Goal: Task Accomplishment & Management: Use online tool/utility

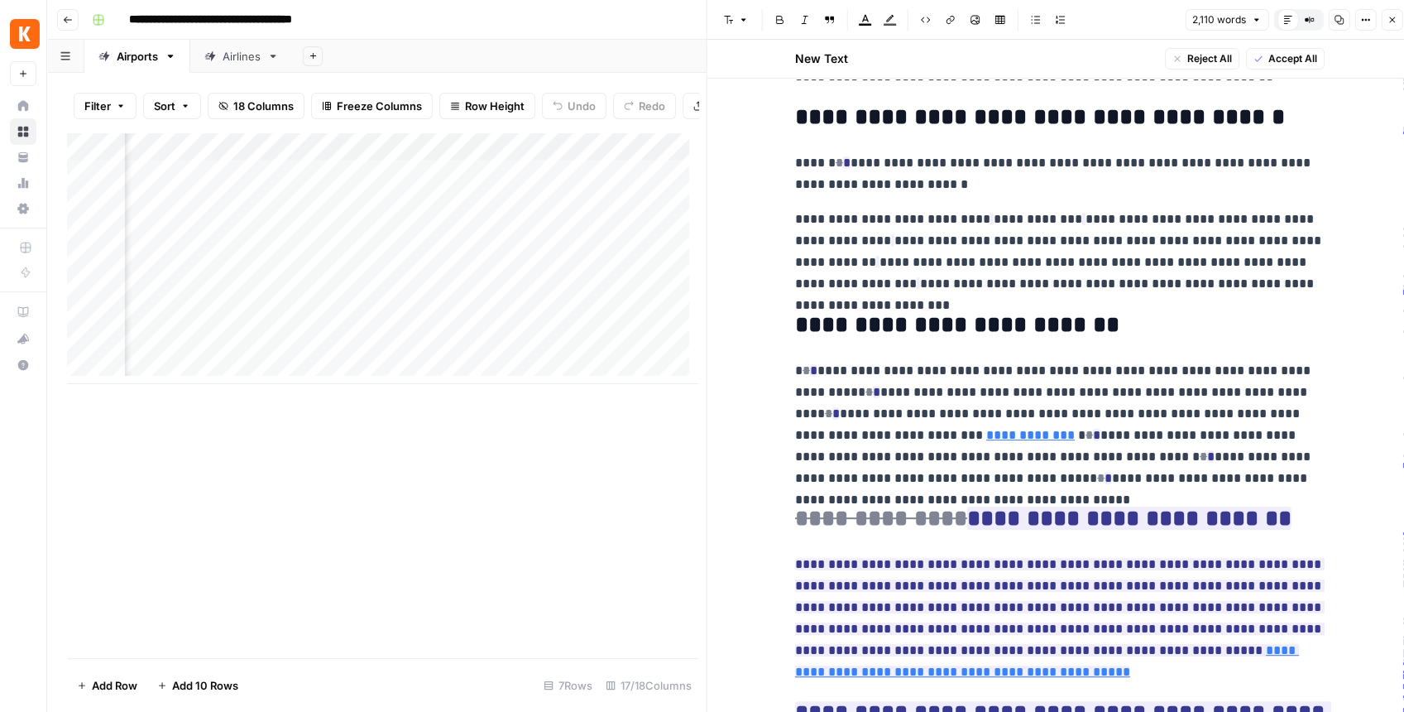
scroll to position [8718, 0]
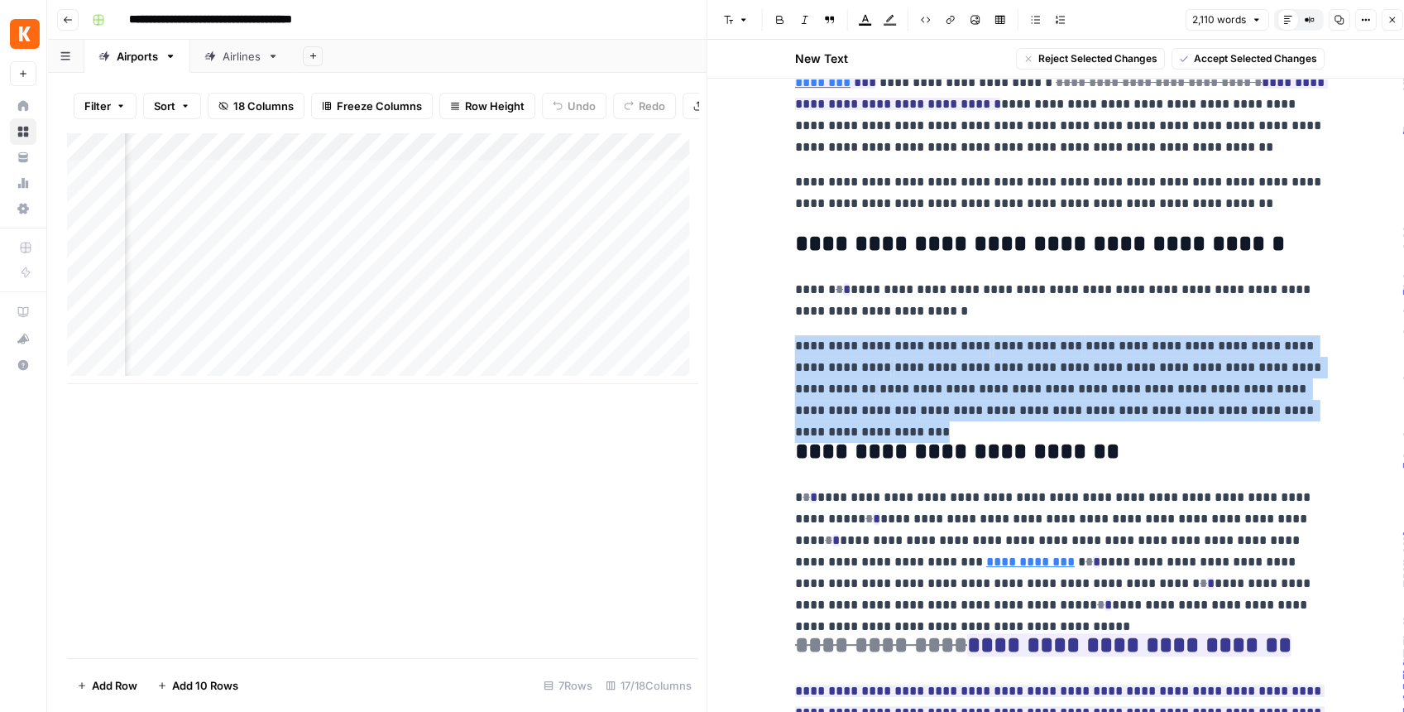
drag, startPoint x: 1253, startPoint y: 411, endPoint x: 767, endPoint y: 349, distance: 489.7
copy p "**********"
click at [353, 184] on div "Add Column" at bounding box center [382, 258] width 631 height 252
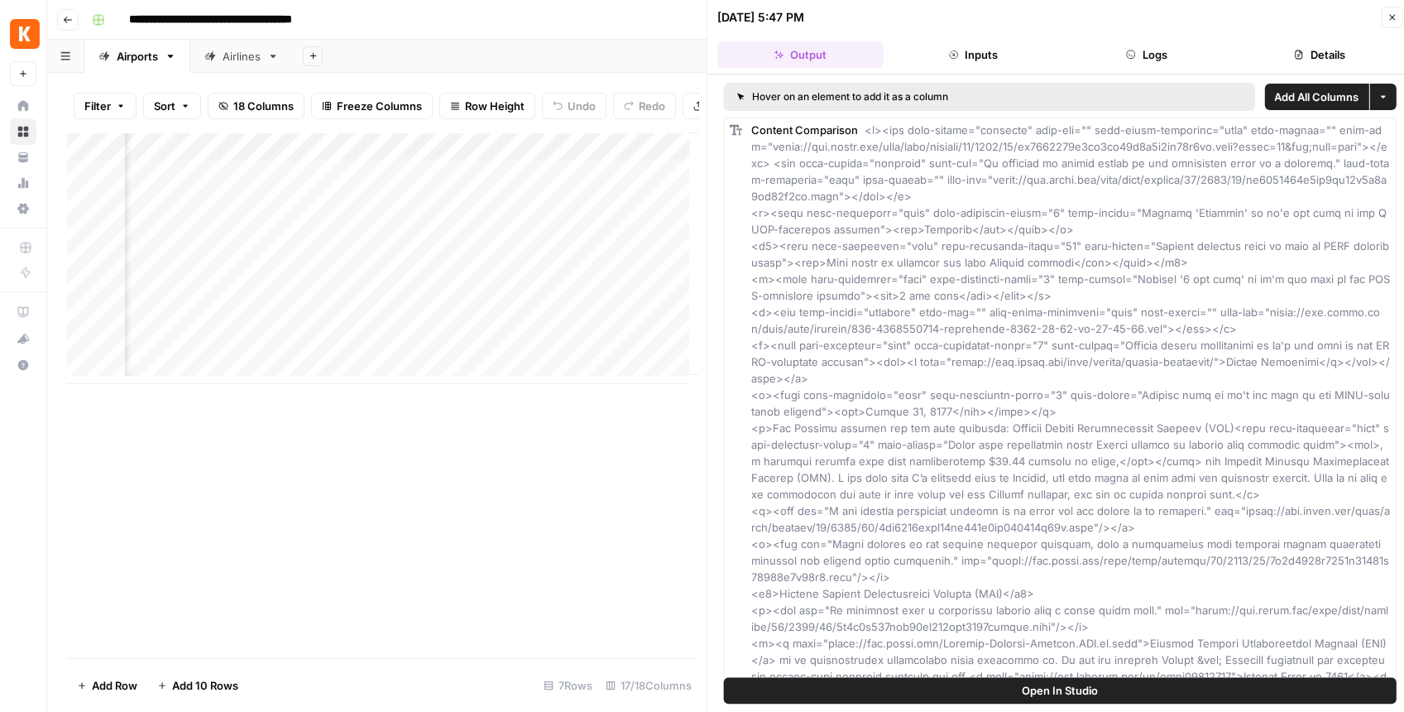
click at [939, 560] on button "Open In Studio" at bounding box center [1060, 690] width 673 height 26
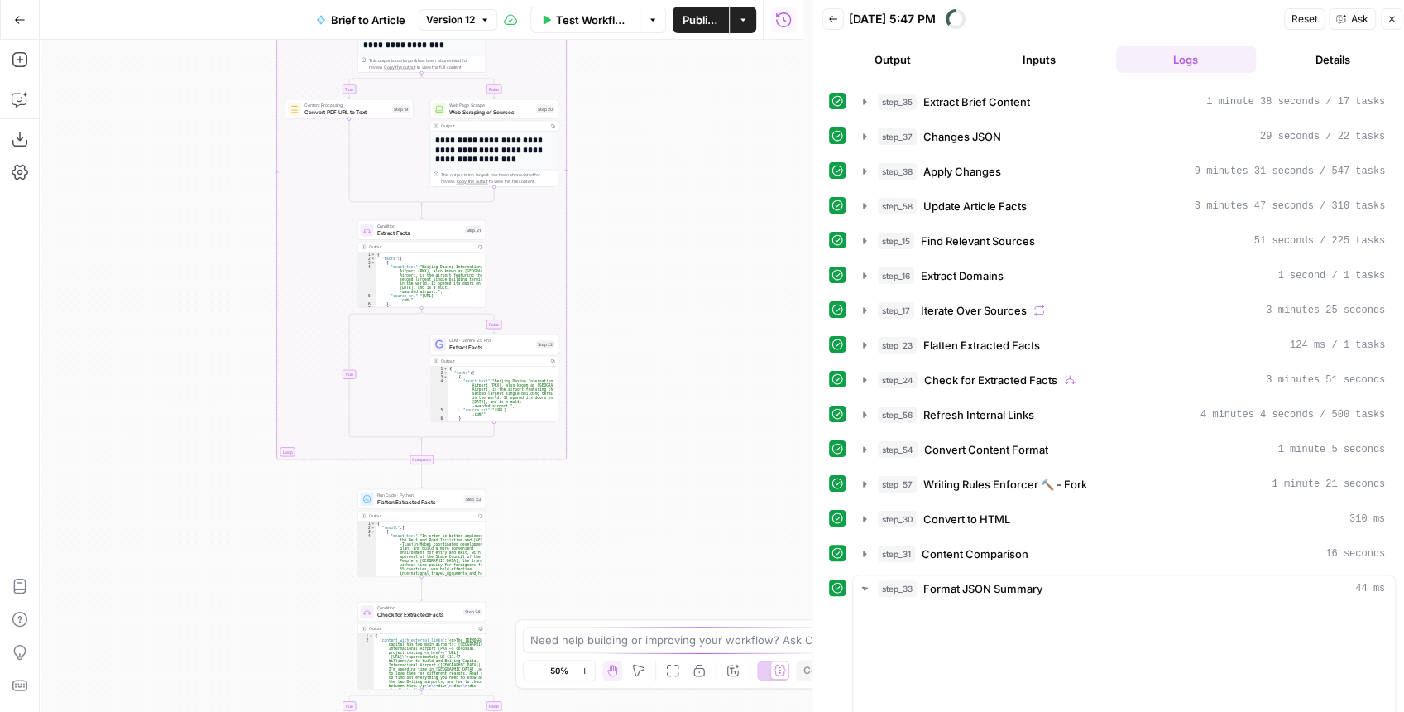
click at [17, 108] on button "Copilot" at bounding box center [20, 99] width 26 height 26
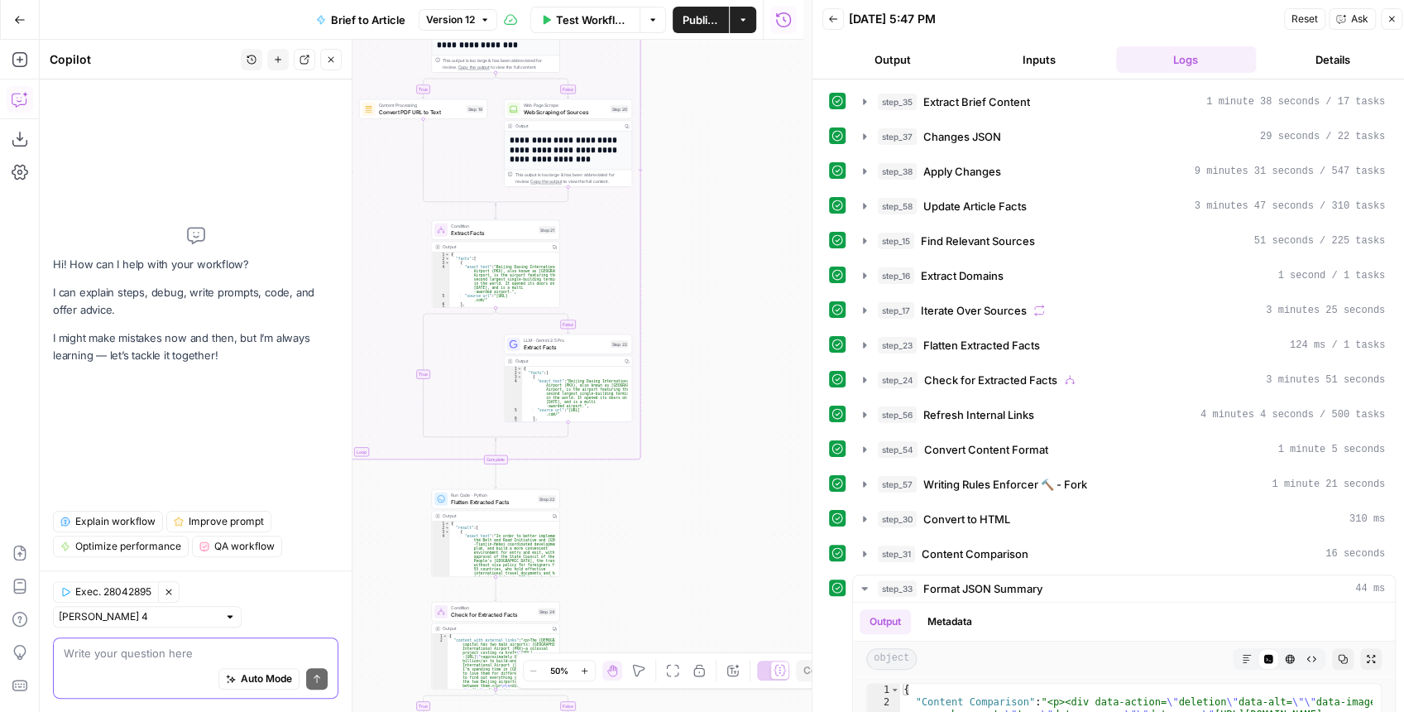
click at [139, 660] on textarea at bounding box center [196, 653] width 264 height 17
paste textarea "| [GEOGRAPHIC_DATA] | [GEOGRAPHIC_DATA] | | --- | --- | | Distance to city cent…"
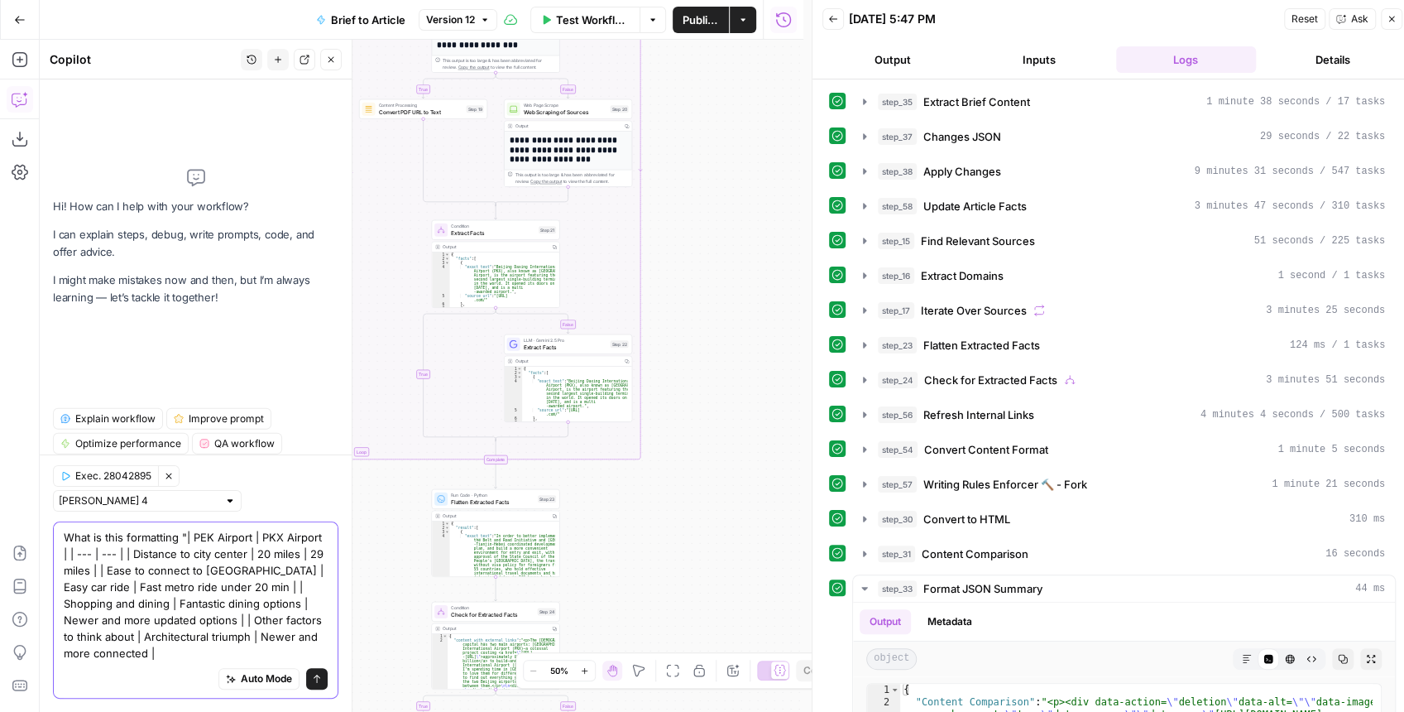
type textarea "What is this formatting "| PEK Airport | PKX Airport | | --- | --- | | Distance…"
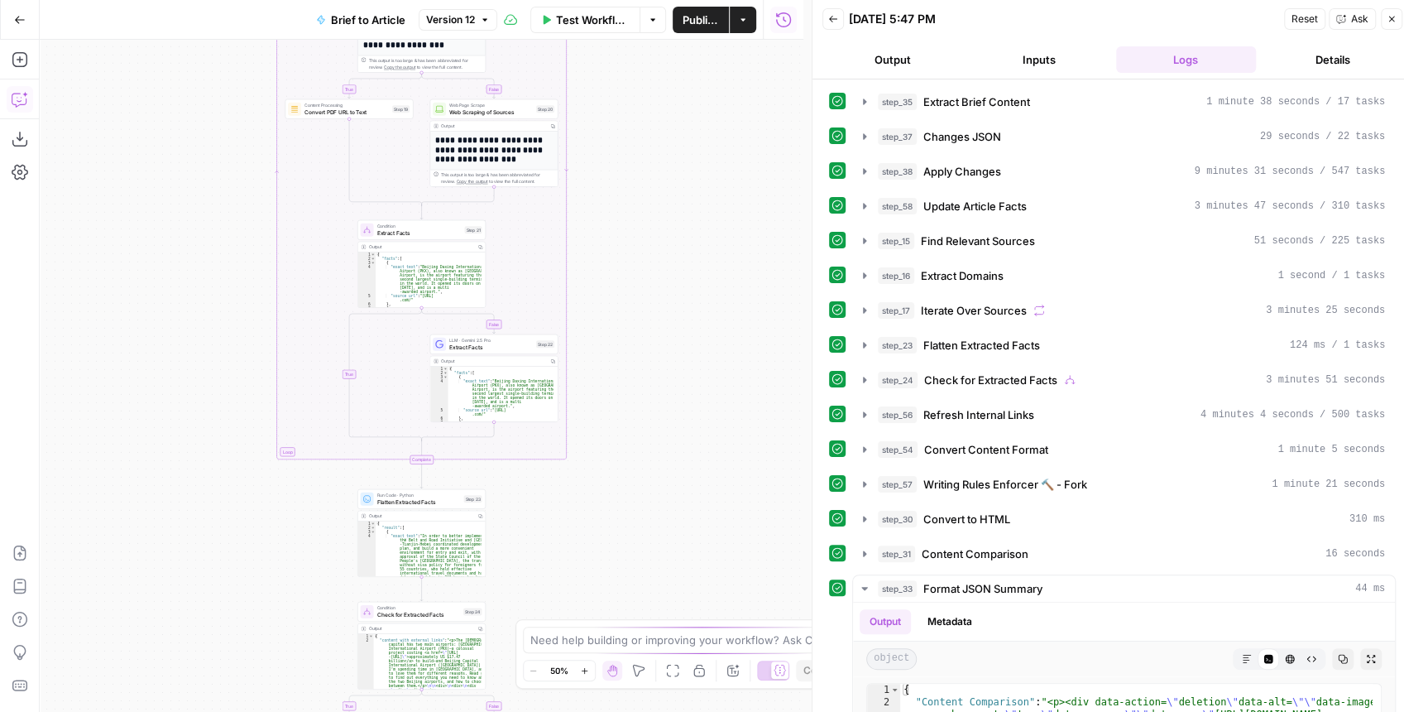
click at [22, 98] on icon "button" at bounding box center [20, 99] width 17 height 17
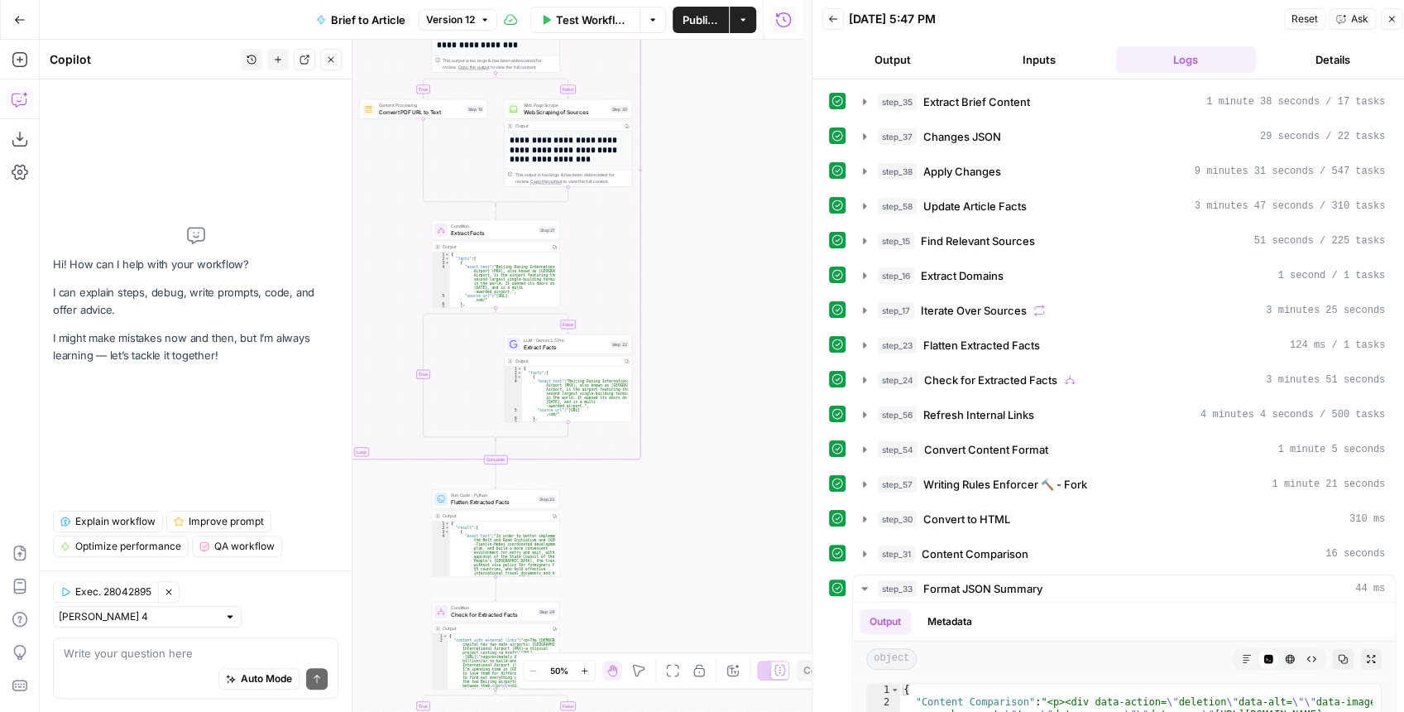
click at [118, 663] on div "Auto Mode Send" at bounding box center [196, 679] width 264 height 36
paste textarea "| [GEOGRAPHIC_DATA] | [GEOGRAPHIC_DATA] | | --- | --- | | Distance to city cent…"
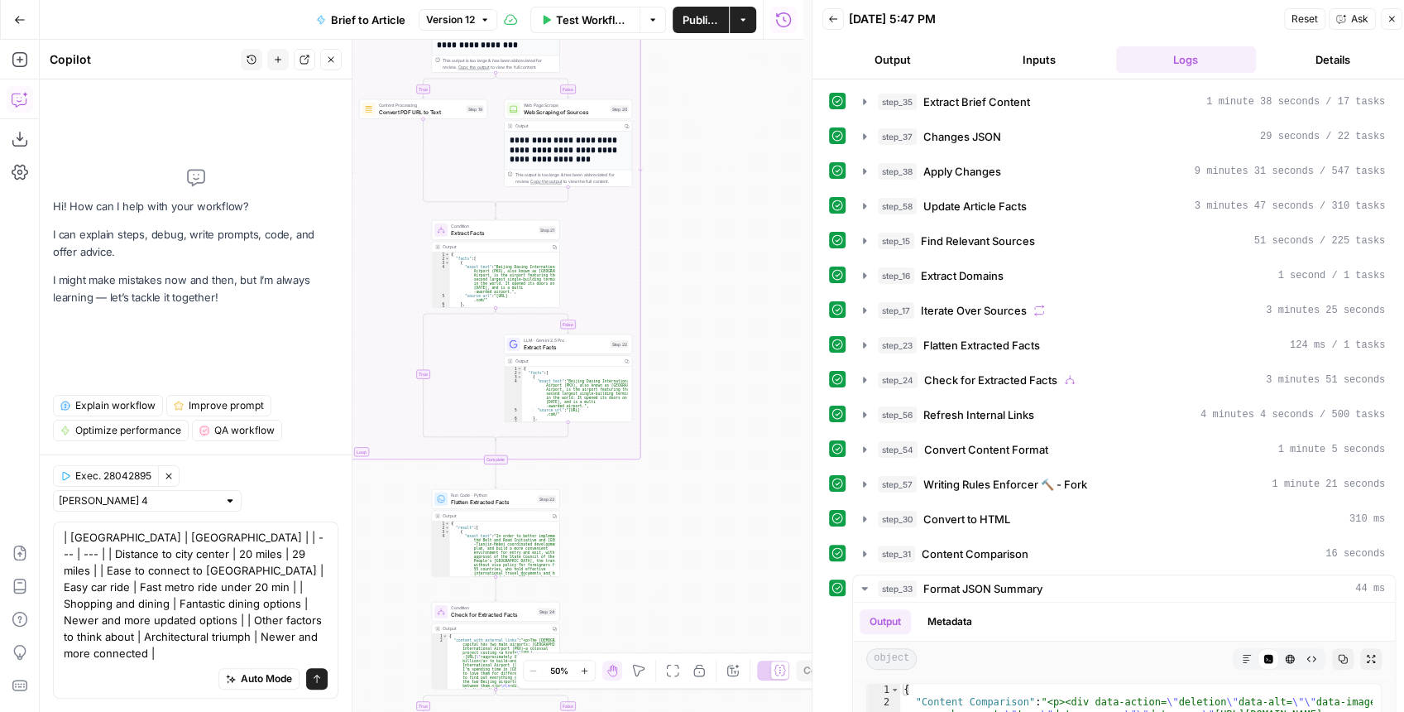
click at [58, 549] on div "| PEK Airport | PKX Airport | | --- | --- | | Distance to city center | 20 mile…" at bounding box center [195, 609] width 285 height 177
click at [68, 553] on textarea "| [GEOGRAPHIC_DATA] | [GEOGRAPHIC_DATA] | | --- | --- | | Distance to city cent…" at bounding box center [196, 595] width 264 height 132
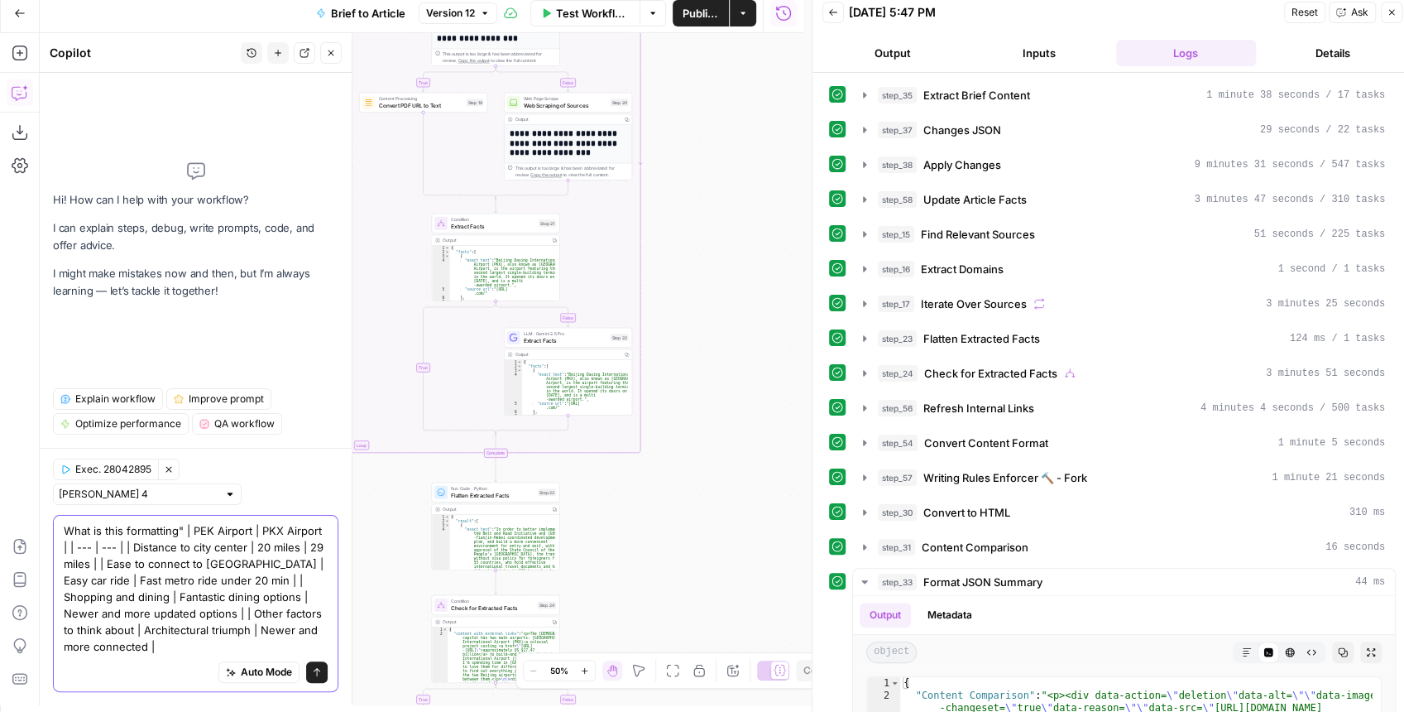
scroll to position [8, 0]
click at [328, 645] on div "What is this formatting" | PEK Airport | PKX Airport | | --- | --- | | Distance…" at bounding box center [195, 601] width 285 height 177
click at [324, 641] on textarea "What is this formatting" | PEK Airport | PKX Airport | | --- | --- | | Distance…" at bounding box center [196, 587] width 264 height 132
type textarea "What is this formatting" | PEK Airport | PKX Airport | | --- | --- | | Distance…"
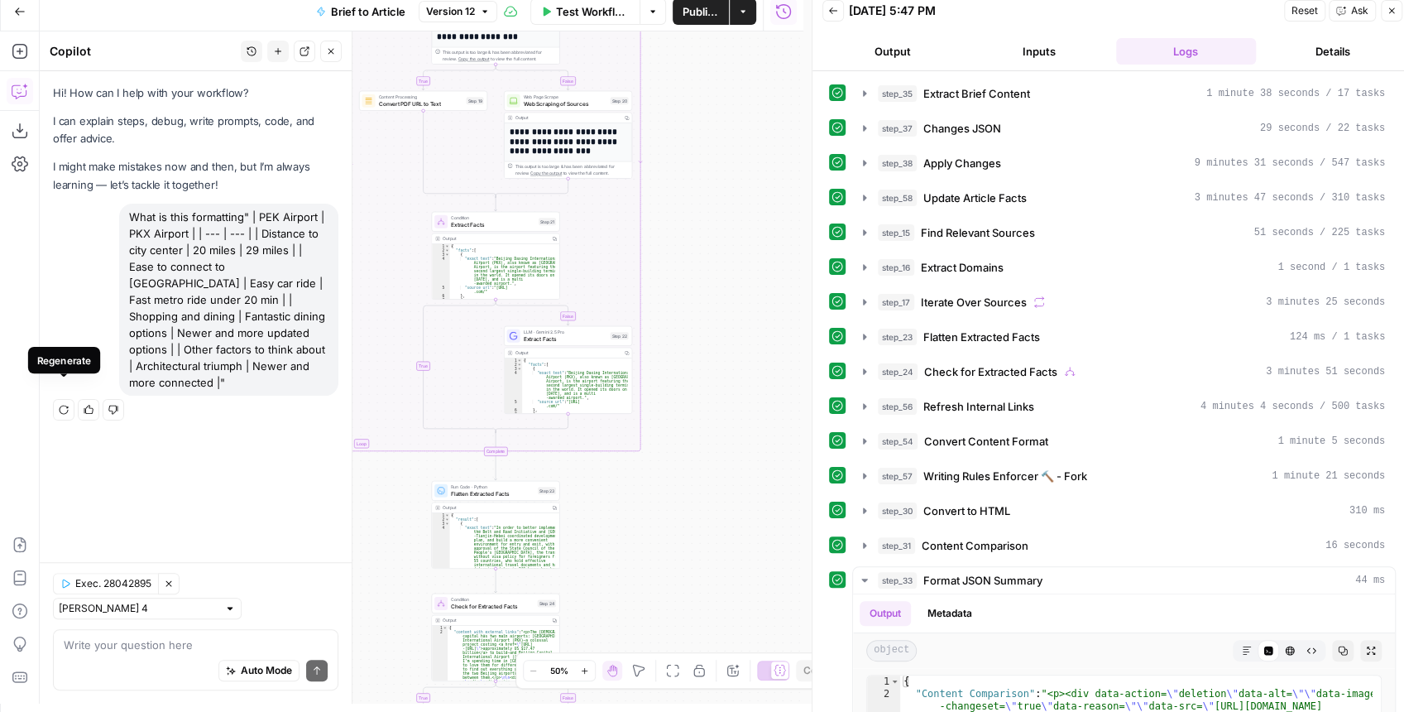
click at [56, 399] on button "Regenerate" at bounding box center [64, 410] width 22 height 22
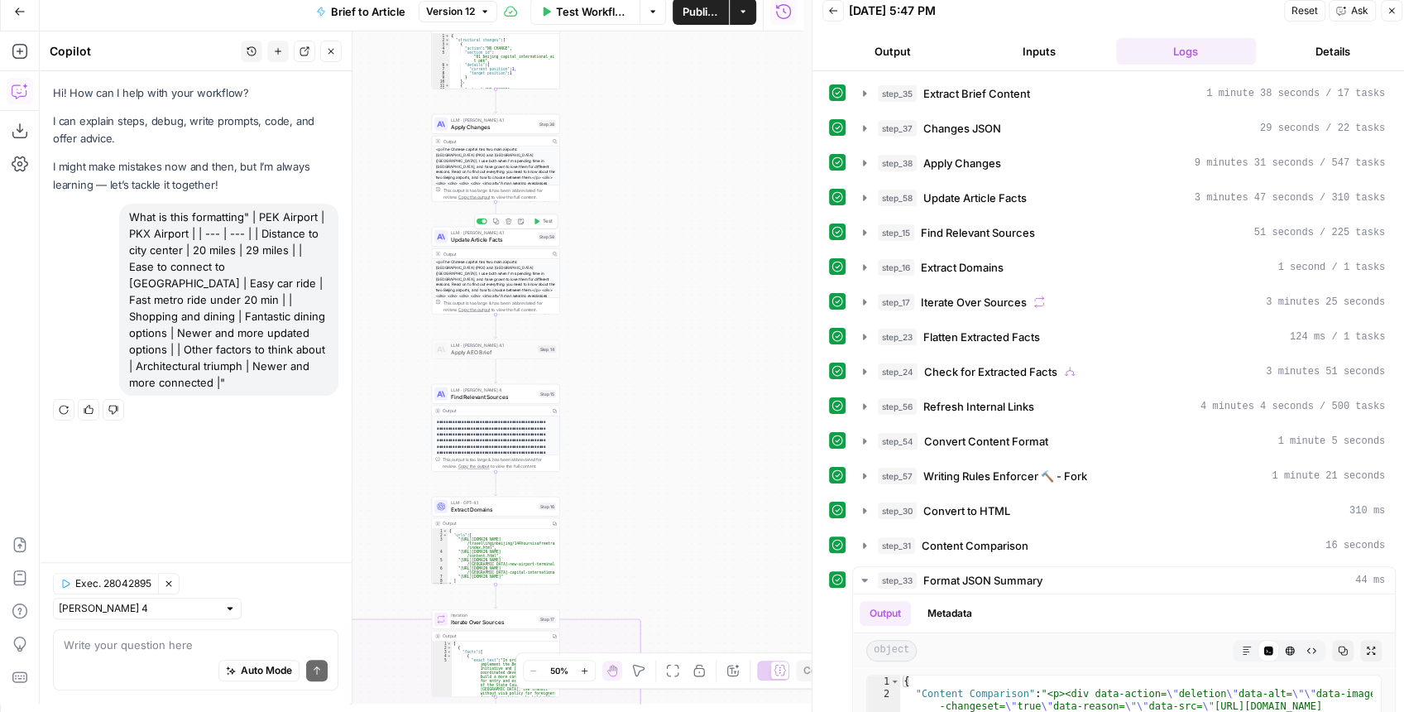
click at [504, 241] on span "Update Article Facts" at bounding box center [493, 239] width 84 height 8
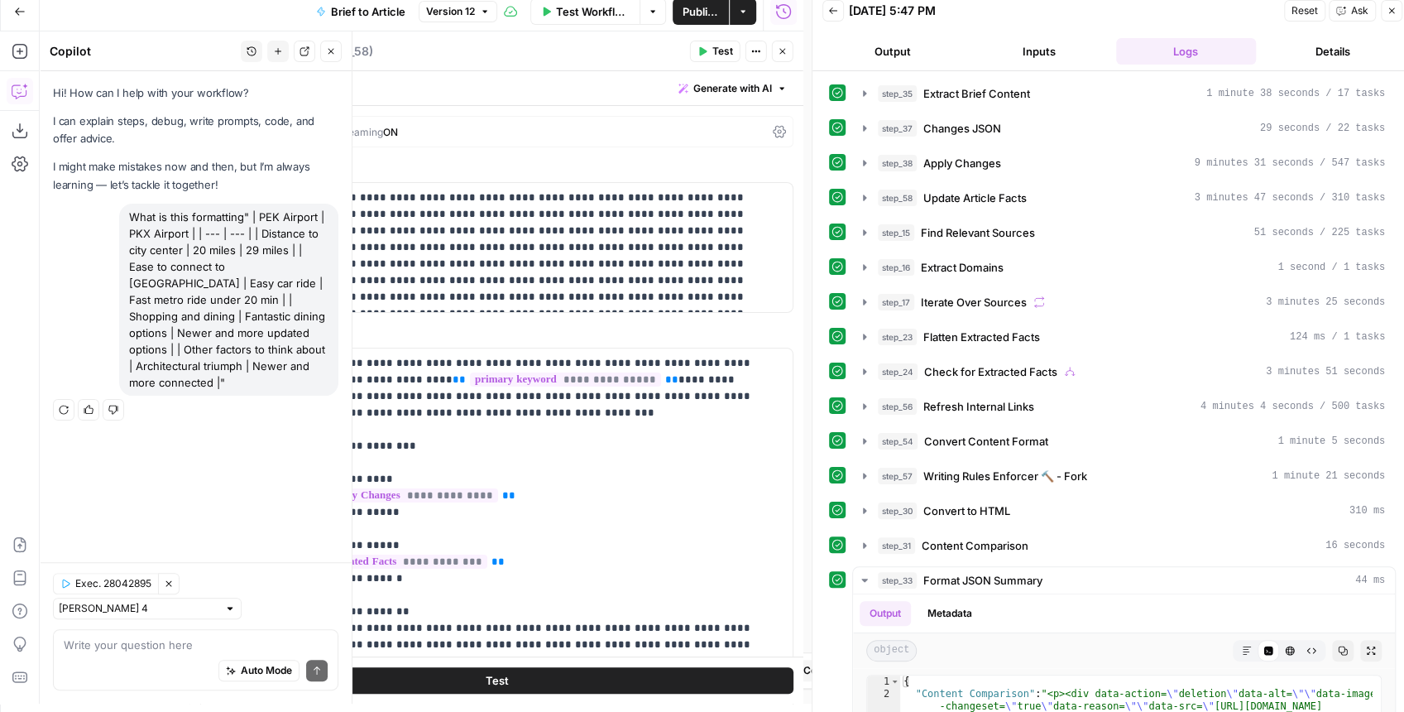
click at [1397, 12] on button "Close" at bounding box center [1392, 11] width 22 height 22
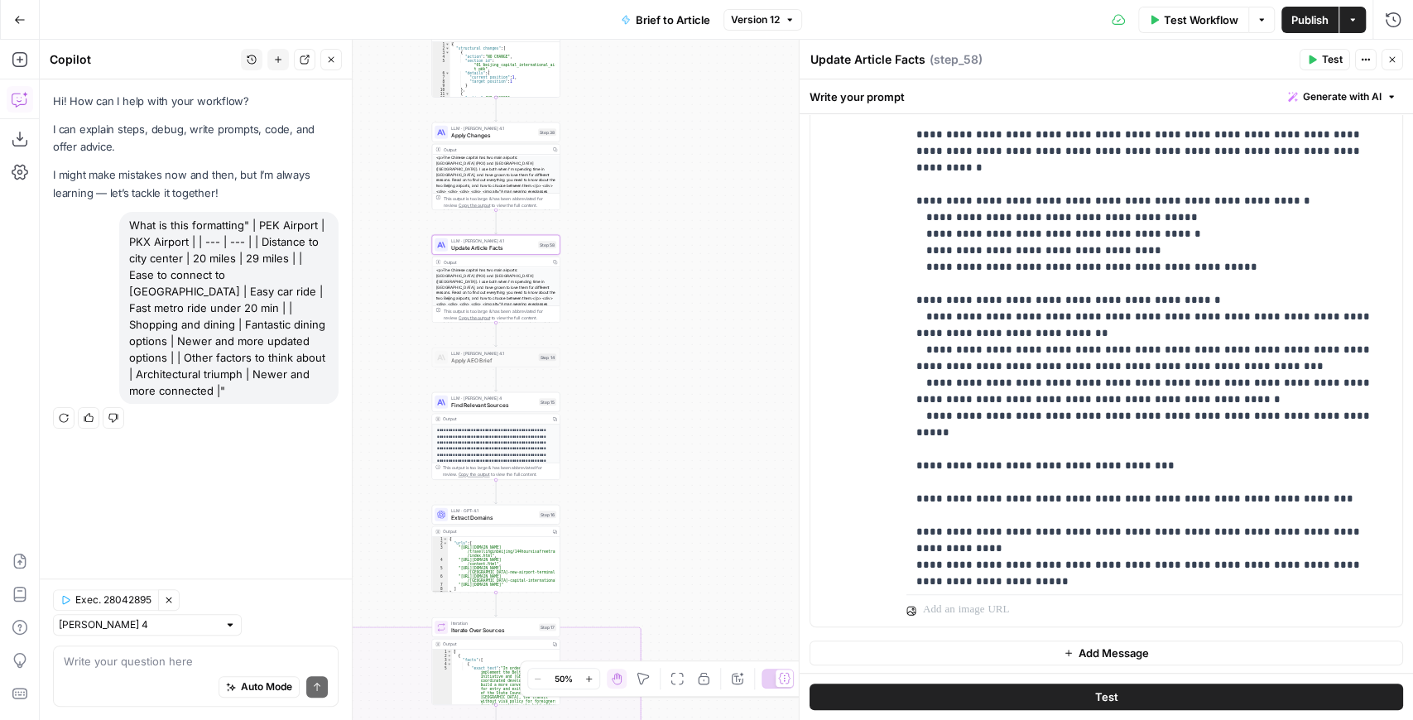
scroll to position [441, 0]
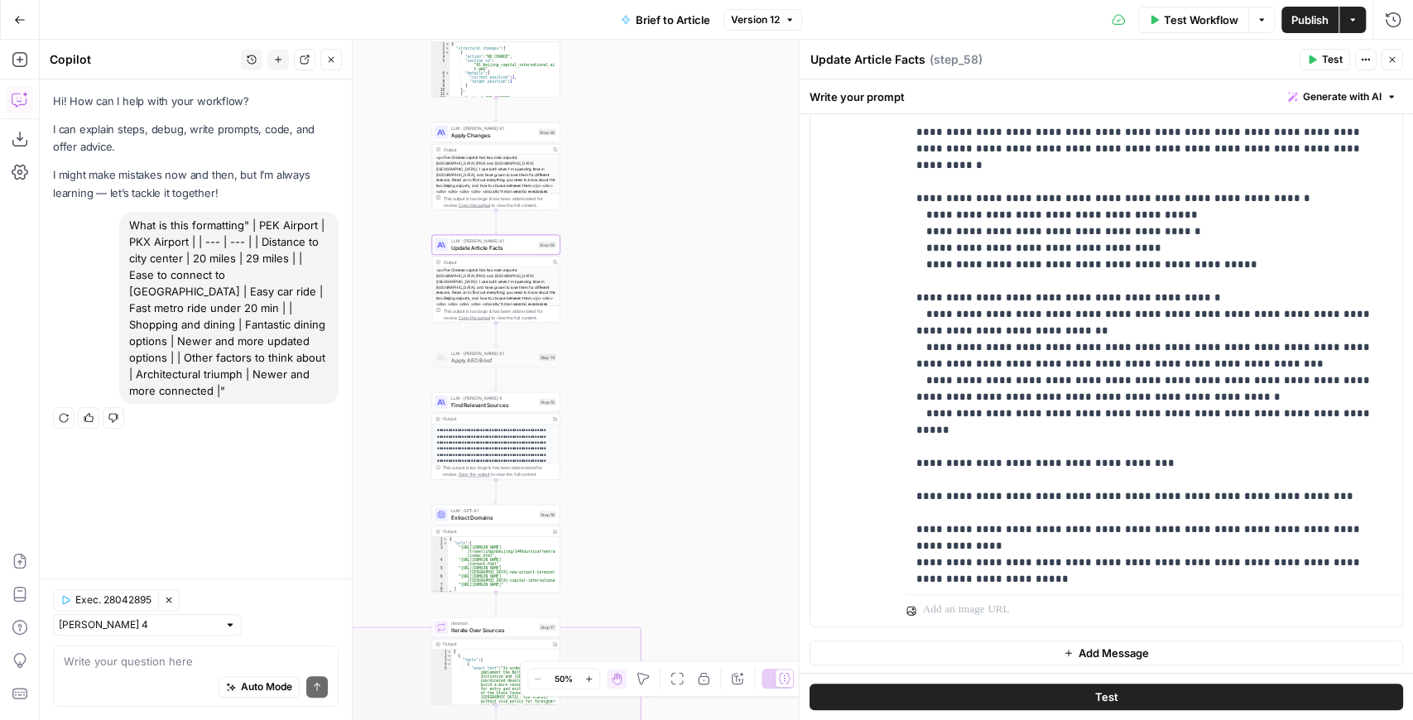
click at [1079, 655] on span "Add Message" at bounding box center [1113, 653] width 70 height 17
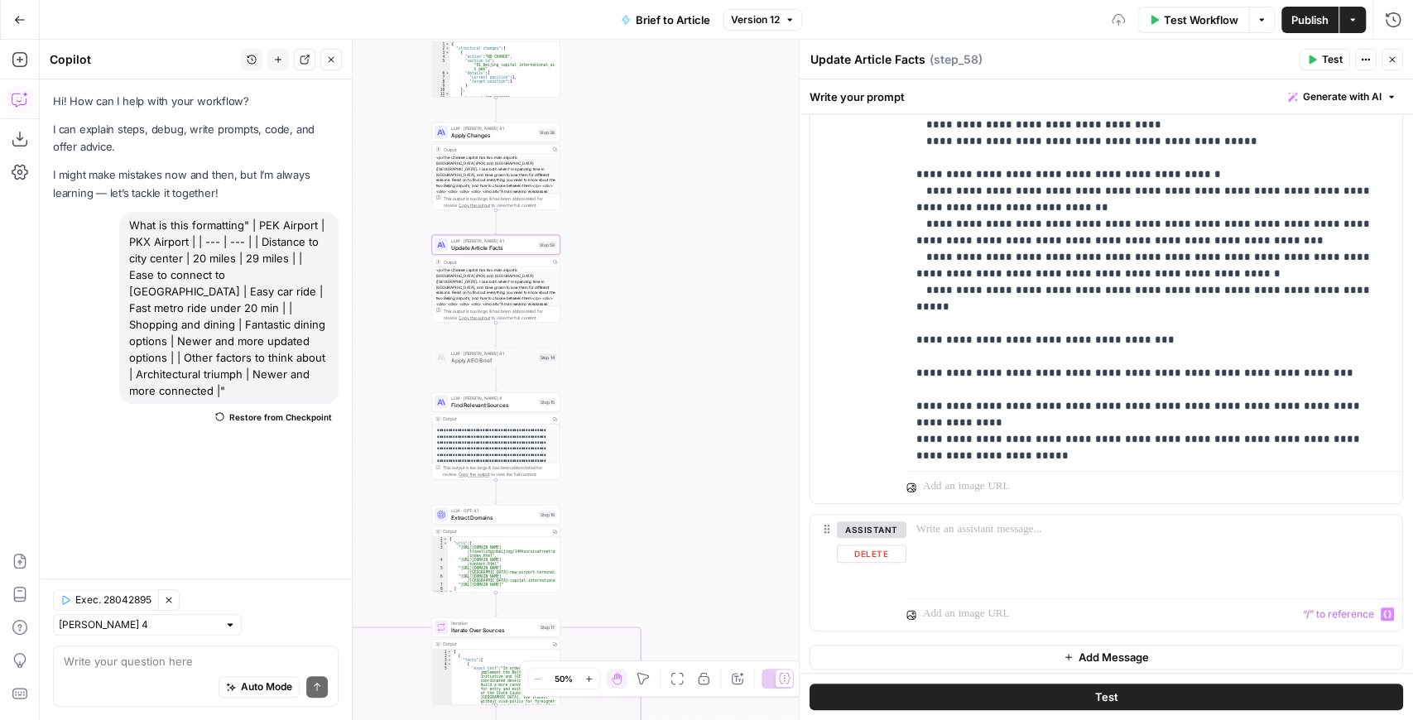
scroll to position [570, 0]
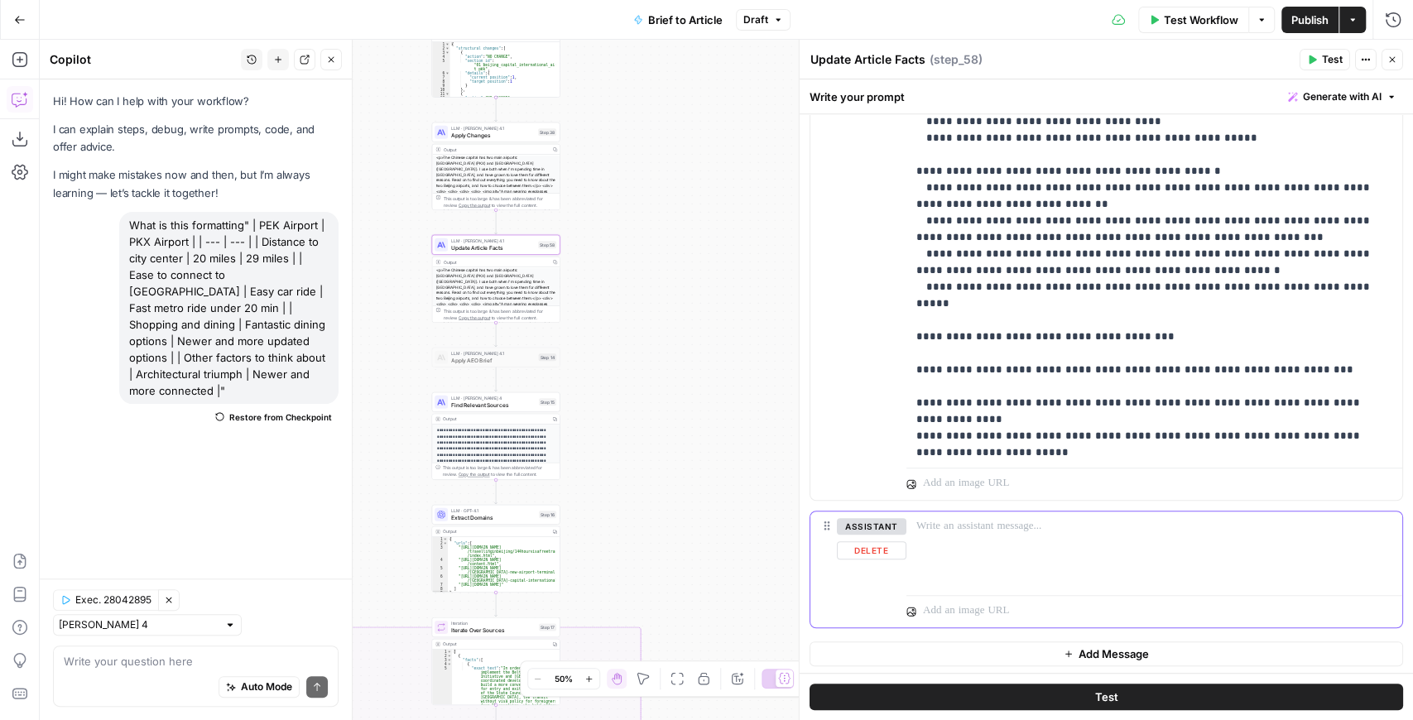
click at [882, 548] on button "Delete" at bounding box center [872, 550] width 70 height 18
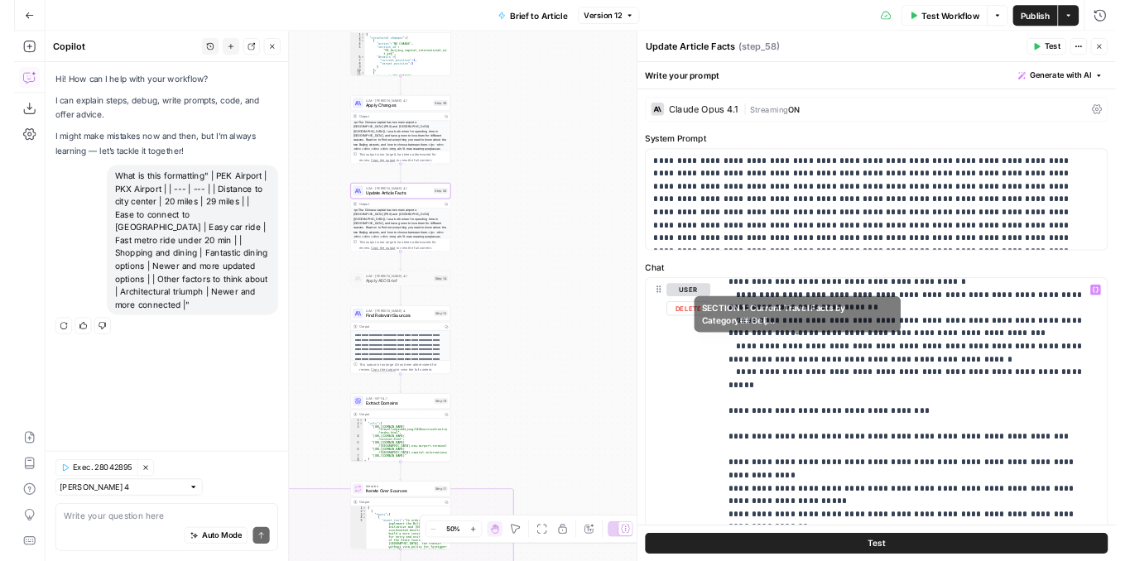
scroll to position [828, 0]
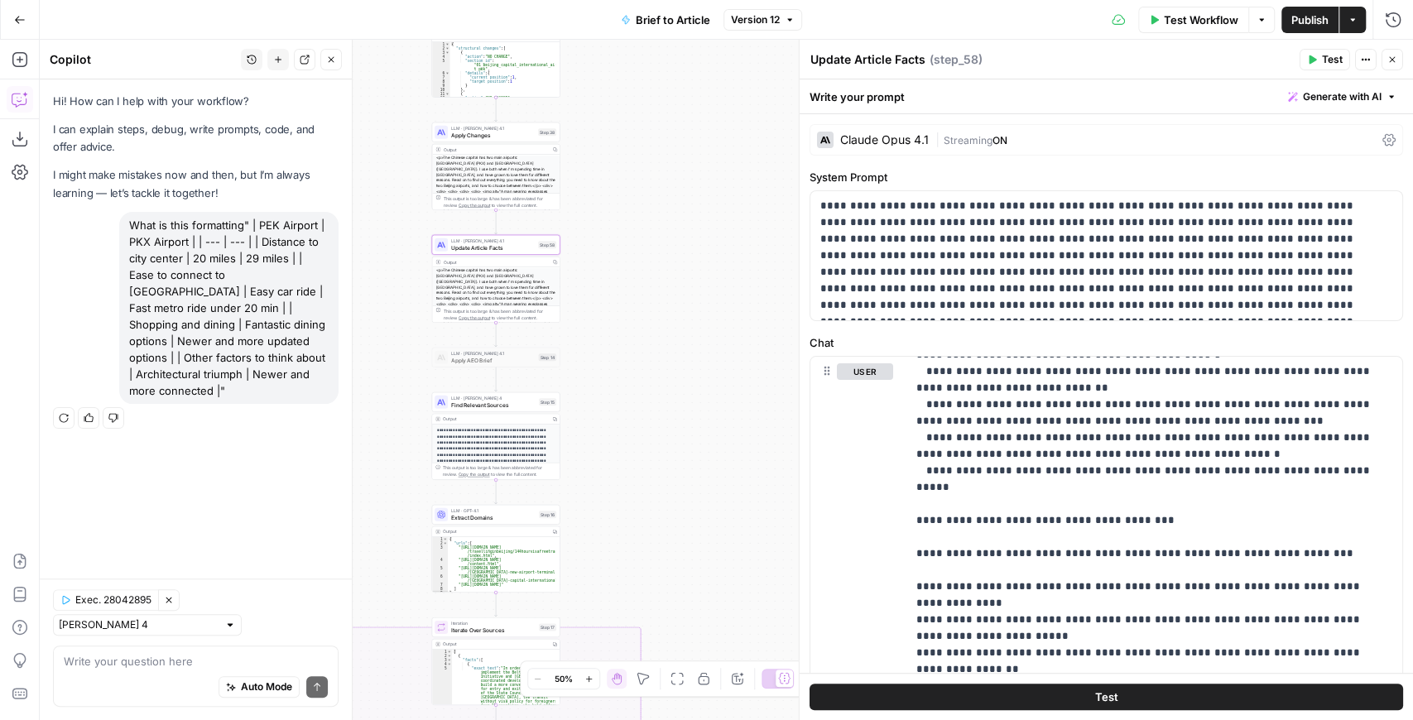
click at [1387, 58] on icon "button" at bounding box center [1392, 60] width 10 height 10
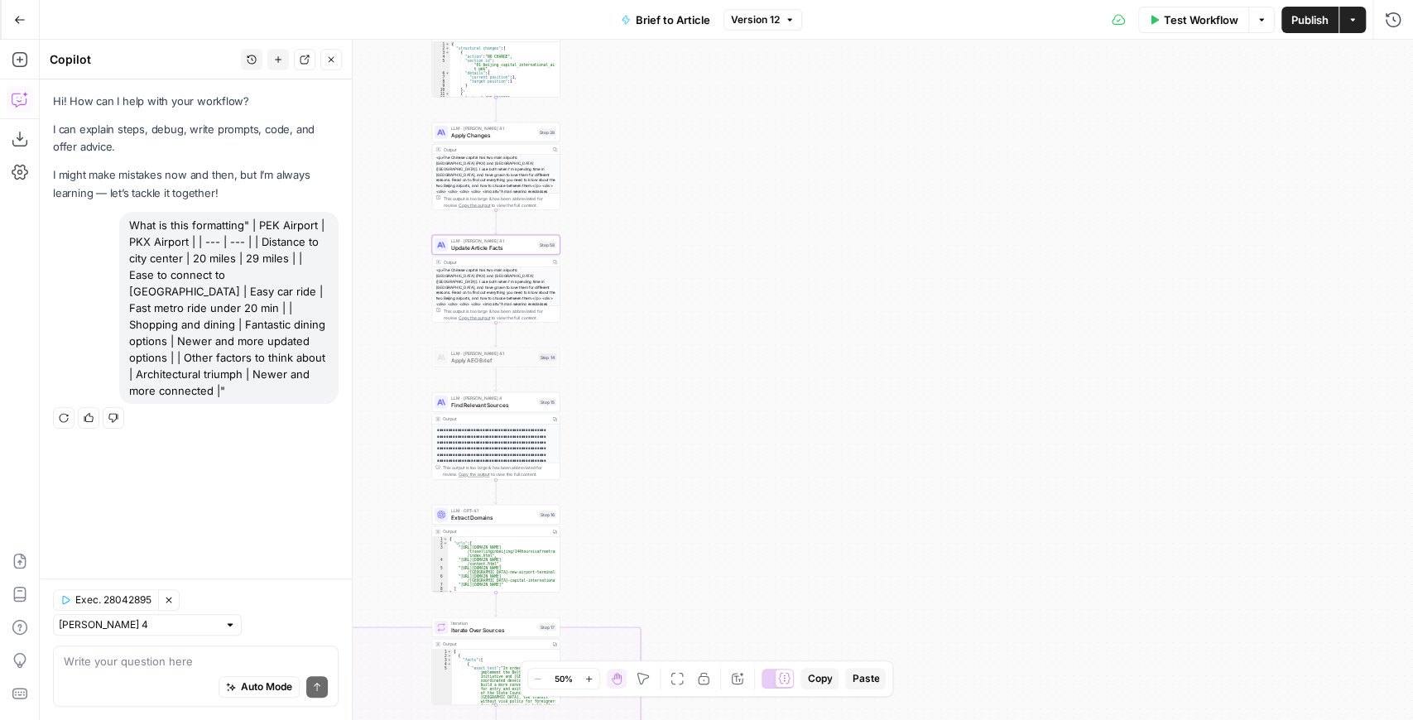
click at [56, 407] on button "Regenerate" at bounding box center [64, 418] width 22 height 22
click at [161, 624] on input "text" at bounding box center [138, 625] width 159 height 17
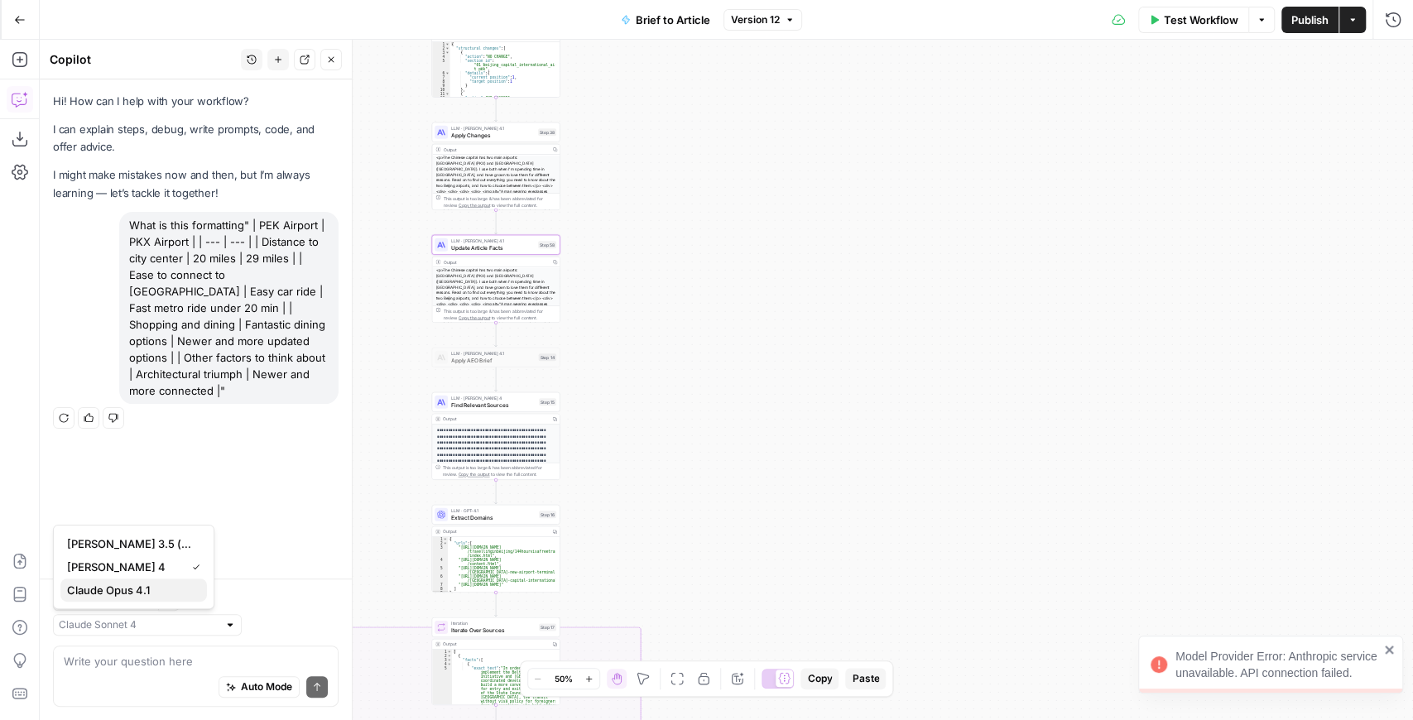
click at [166, 584] on span "Claude Opus 4.1" at bounding box center [130, 590] width 127 height 17
type input "Claude Opus 4.1"
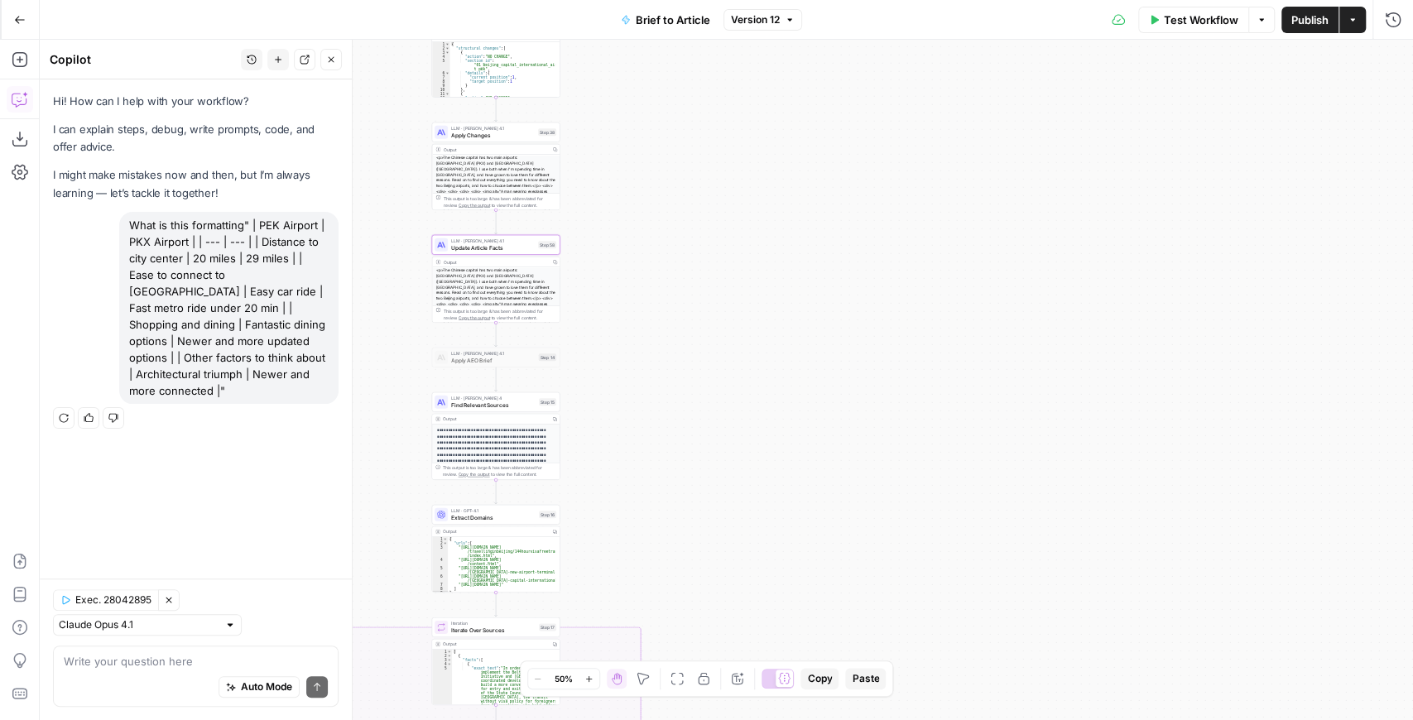
click at [66, 413] on icon "button" at bounding box center [64, 418] width 10 height 10
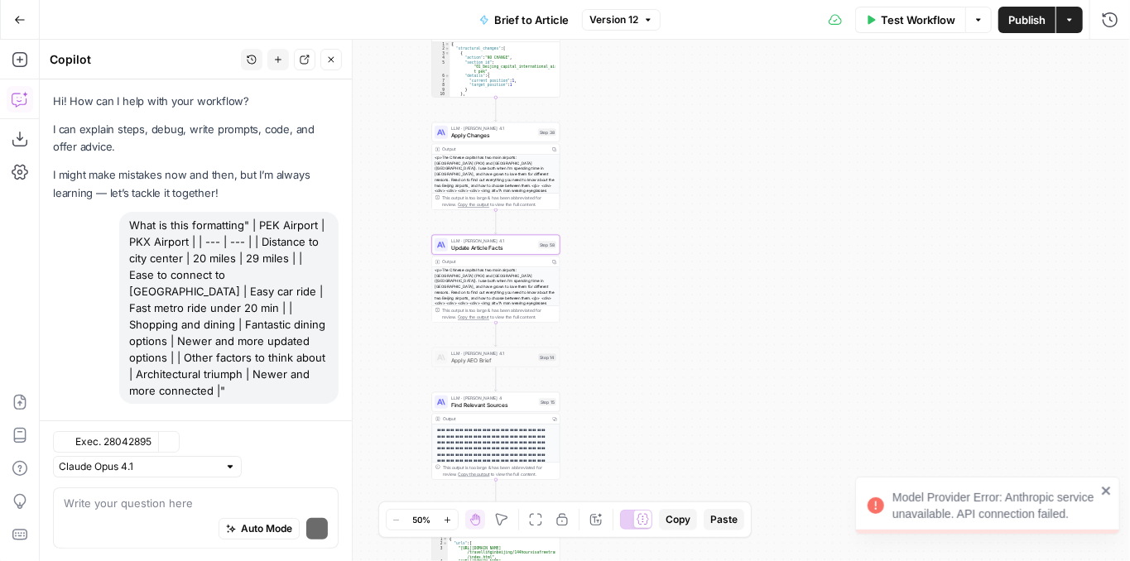
scroll to position [3, 0]
